Goal: Entertainment & Leisure: Consume media (video, audio)

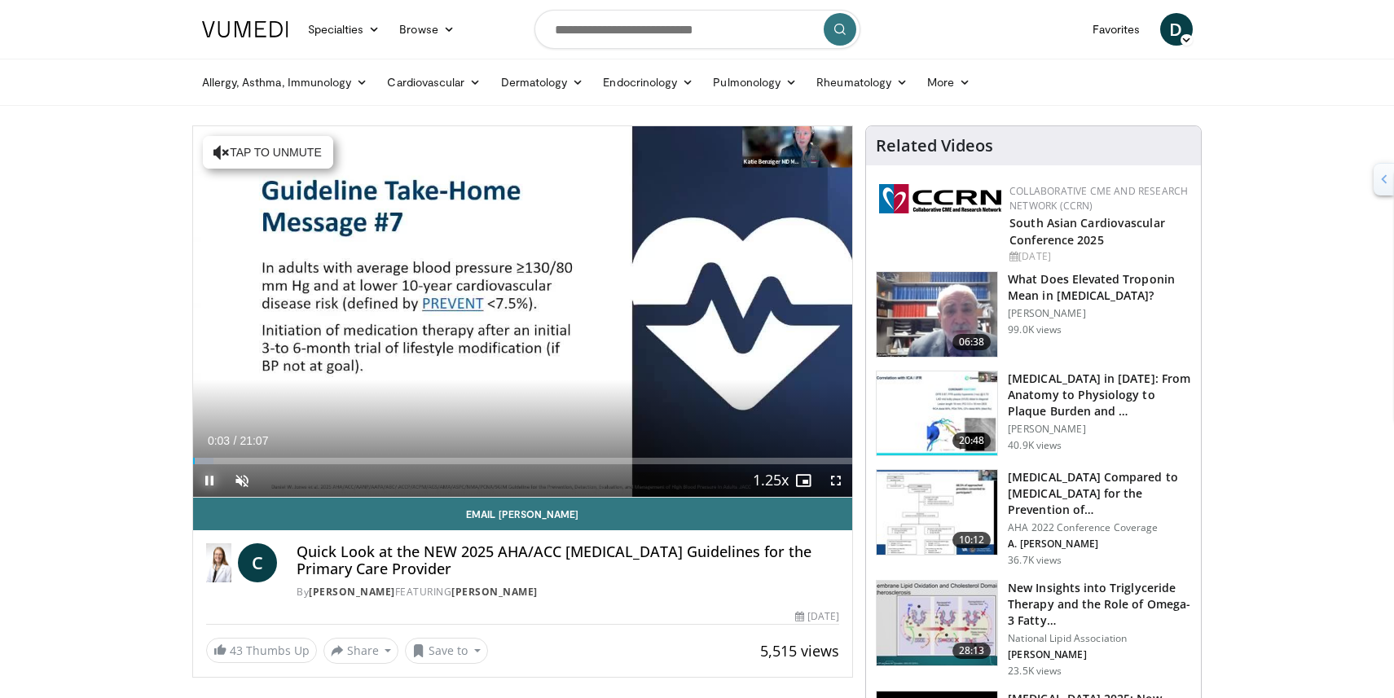
click at [212, 478] on span "Video Player" at bounding box center [209, 480] width 33 height 33
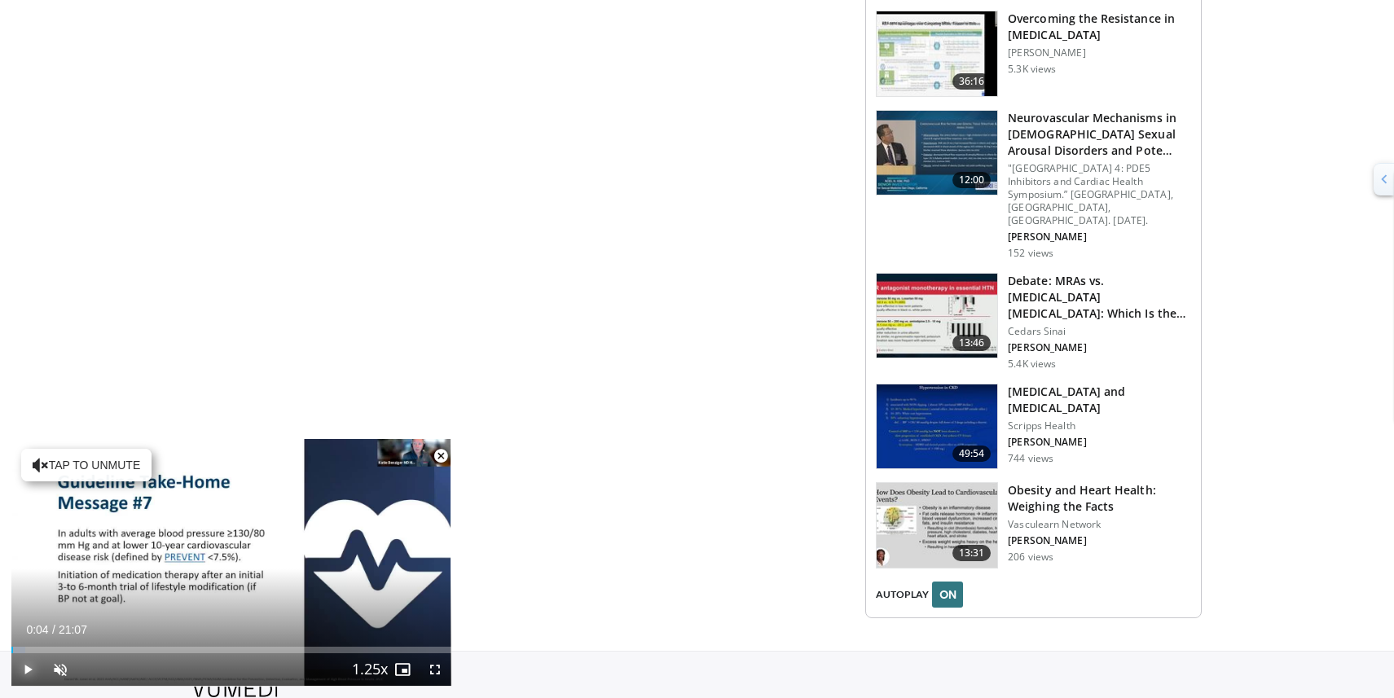
scroll to position [1859, 0]
